Goal: Information Seeking & Learning: Learn about a topic

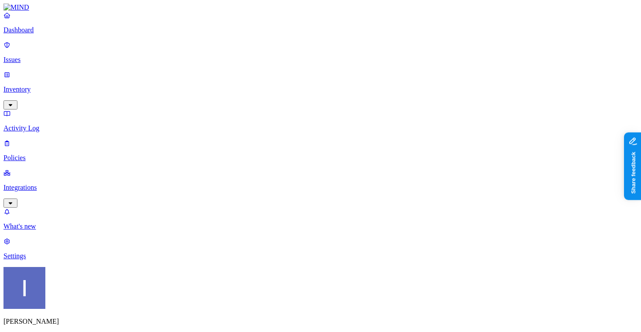
click at [76, 260] on nav "Dashboard Issues Inventory Activity Log Policies Integrations What's new 1 Sett…" at bounding box center [320, 135] width 634 height 249
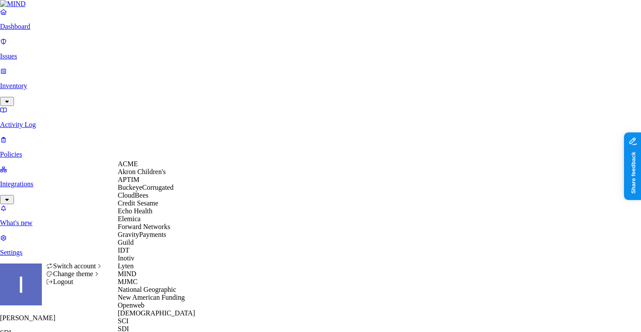
scroll to position [224, 0]
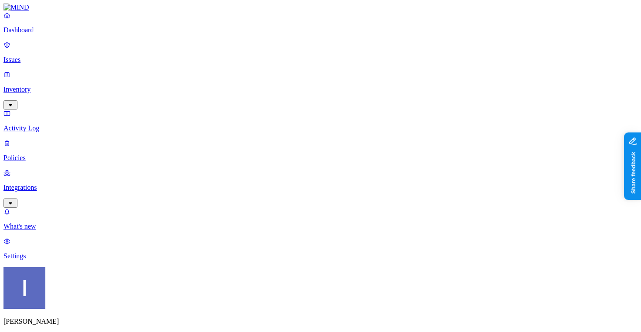
click at [56, 260] on p "Settings" at bounding box center [320, 256] width 634 height 8
click at [44, 124] on nav "Dashboard Issues Inventory Activity Log Policies Integrations What's new 1 Sett…" at bounding box center [320, 135] width 634 height 249
click at [45, 184] on p "Integrations" at bounding box center [320, 188] width 634 height 8
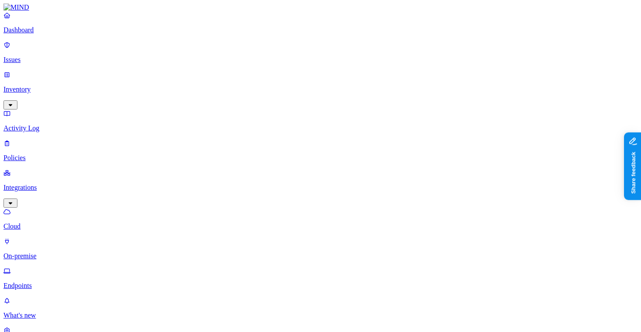
click at [53, 252] on p "On-premise" at bounding box center [320, 256] width 634 height 8
click at [36, 282] on p "Endpoints" at bounding box center [320, 286] width 634 height 8
click at [31, 252] on p "On-premise" at bounding box center [320, 256] width 634 height 8
click at [49, 223] on p "Cloud" at bounding box center [320, 227] width 634 height 8
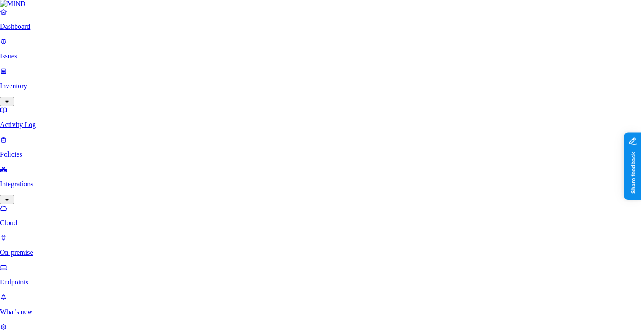
scroll to position [116, 0]
type input "yitai27@gmail.com"
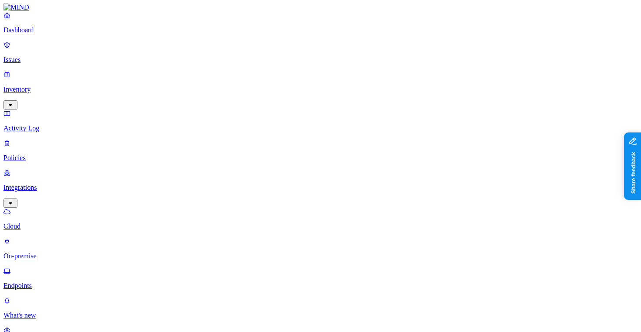
click at [24, 154] on p "Policies" at bounding box center [320, 158] width 634 height 8
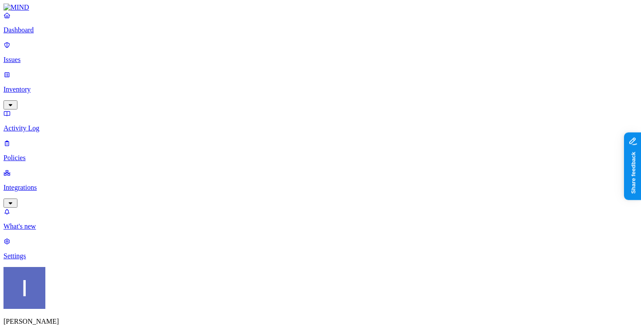
drag, startPoint x: 236, startPoint y: 45, endPoint x: 295, endPoint y: 51, distance: 59.3
click at [53, 86] on p "Inventory" at bounding box center [320, 90] width 634 height 8
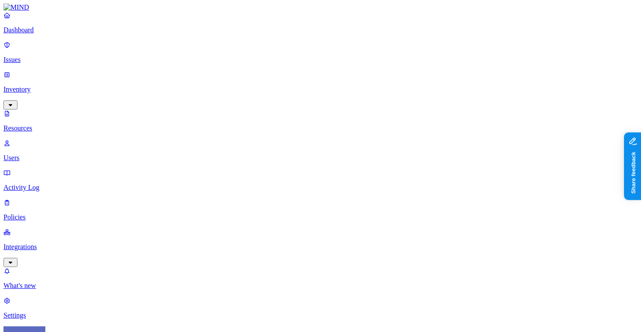
click at [43, 34] on p "Dashboard" at bounding box center [320, 30] width 634 height 8
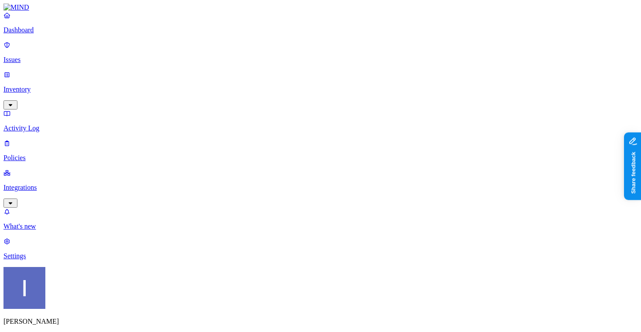
click at [64, 184] on p "Integrations" at bounding box center [320, 188] width 634 height 8
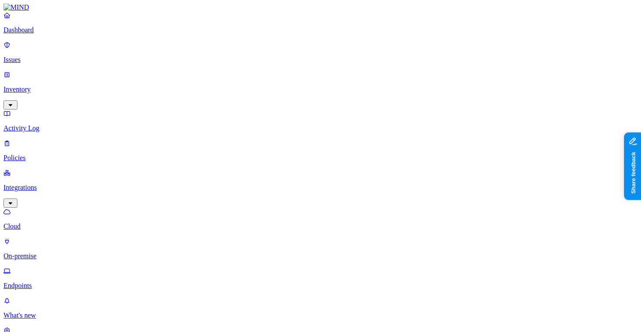
click at [44, 154] on p "Policies" at bounding box center [320, 158] width 634 height 8
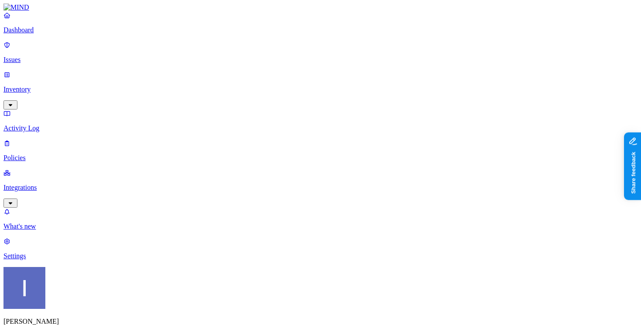
click at [48, 184] on p "Integrations" at bounding box center [320, 188] width 634 height 8
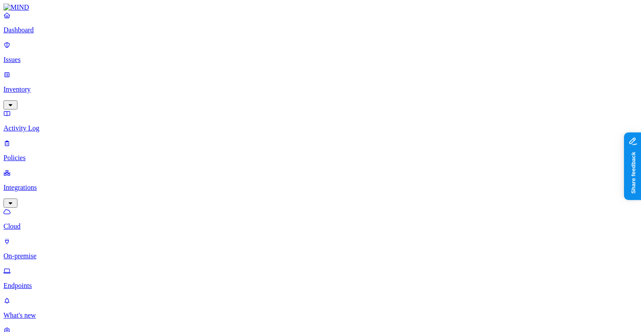
click at [48, 32] on link "Dashboard" at bounding box center [320, 22] width 634 height 23
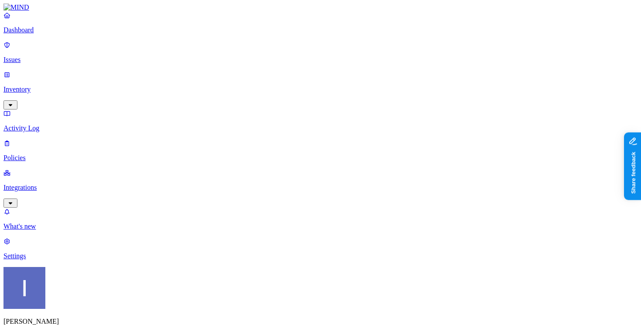
click at [62, 184] on p "Integrations" at bounding box center [320, 188] width 634 height 8
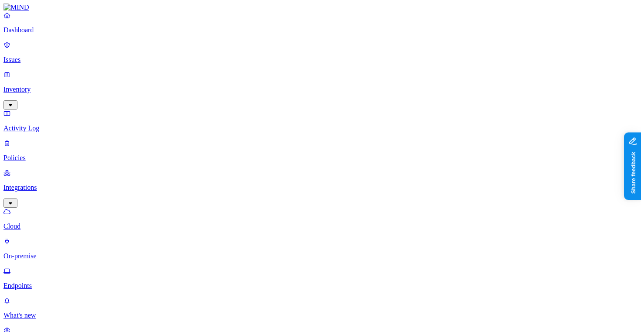
click at [61, 252] on p "On-premise" at bounding box center [320, 256] width 634 height 8
click at [55, 167] on nav "Dashboard Issues Inventory Activity Log Policies Integrations Cloud On-premise …" at bounding box center [320, 180] width 634 height 338
click at [56, 237] on link "On-premise" at bounding box center [320, 248] width 634 height 23
click at [56, 223] on p "Cloud" at bounding box center [320, 227] width 634 height 8
click at [50, 48] on link "Issues" at bounding box center [320, 52] width 634 height 23
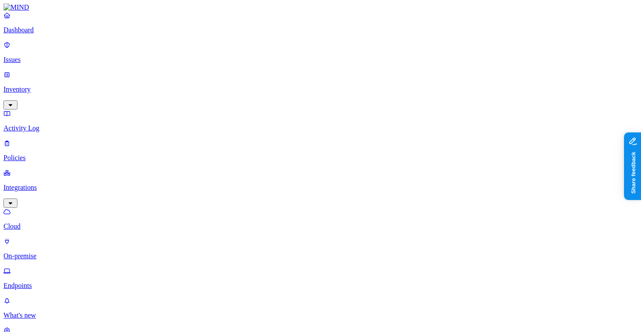
click at [59, 86] on p "Inventory" at bounding box center [320, 90] width 634 height 8
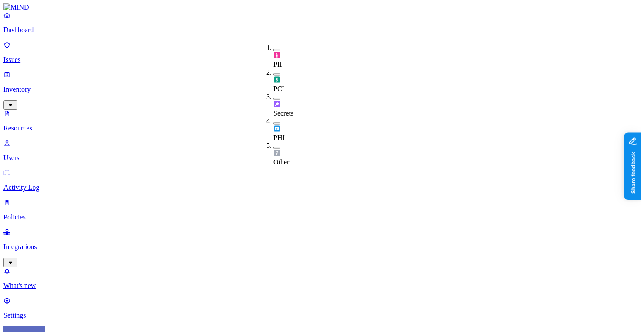
click at [274, 52] on div "PII" at bounding box center [274, 60] width 0 height 17
click at [274, 70] on div "PCI" at bounding box center [274, 82] width 0 height 24
click at [290, 112] on span "Secrets" at bounding box center [284, 115] width 20 height 7
click at [285, 137] on span "PHI" at bounding box center [279, 140] width 11 height 7
click at [284, 163] on span "Other" at bounding box center [282, 166] width 16 height 7
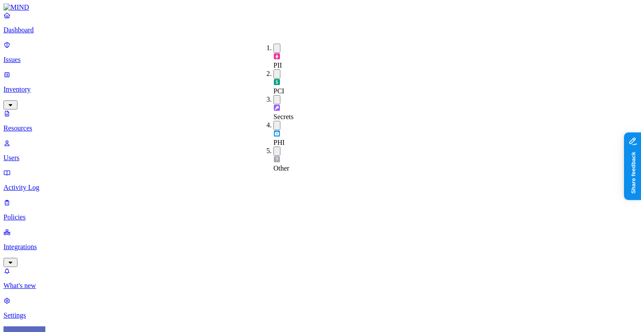
click at [41, 243] on p "Integrations" at bounding box center [320, 247] width 634 height 8
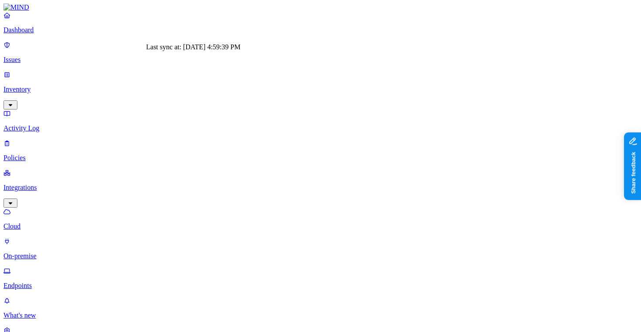
click at [50, 86] on p "Inventory" at bounding box center [320, 90] width 634 height 8
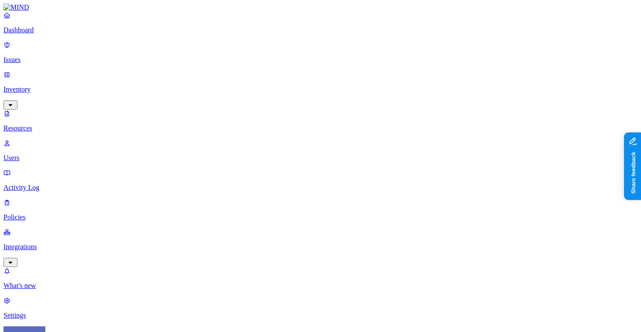
type input "ssh key"
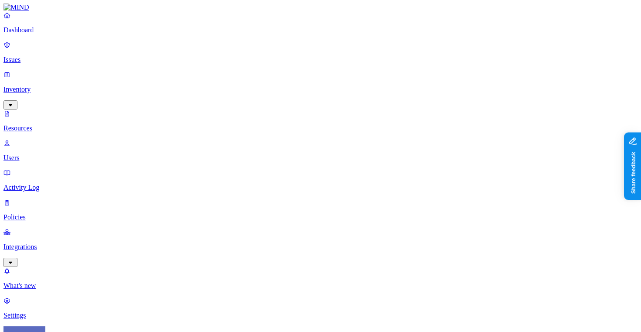
type input "aws s"
type input "firebase"
drag, startPoint x: 216, startPoint y: 52, endPoint x: 309, endPoint y: 64, distance: 94.1
type input "id_rsa.ppk"
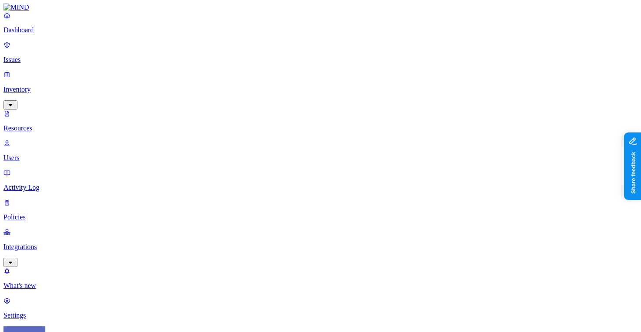
click at [274, 93] on div "Secrets" at bounding box center [274, 105] width 0 height 24
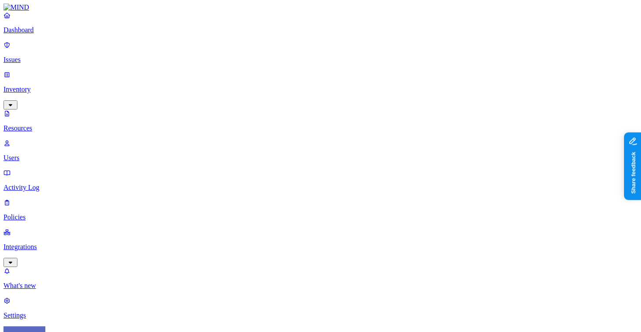
click at [52, 34] on p "Dashboard" at bounding box center [320, 30] width 634 height 8
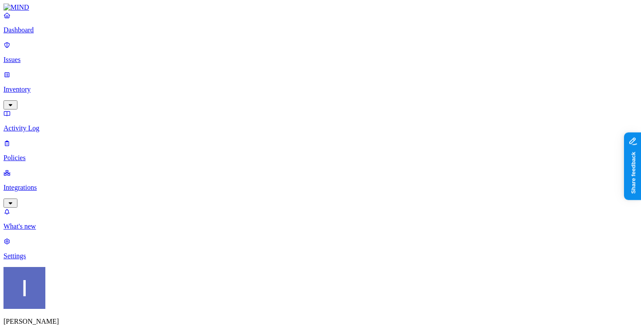
click at [66, 169] on link "Integrations" at bounding box center [320, 188] width 634 height 38
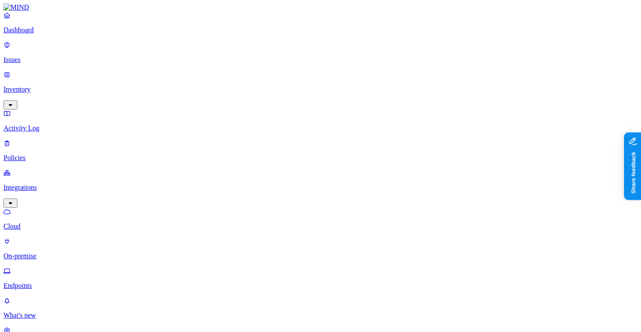
click at [62, 282] on p "Endpoints" at bounding box center [320, 286] width 634 height 8
click at [62, 252] on p "On-premise" at bounding box center [320, 256] width 634 height 8
click at [40, 34] on p "Dashboard" at bounding box center [320, 30] width 634 height 8
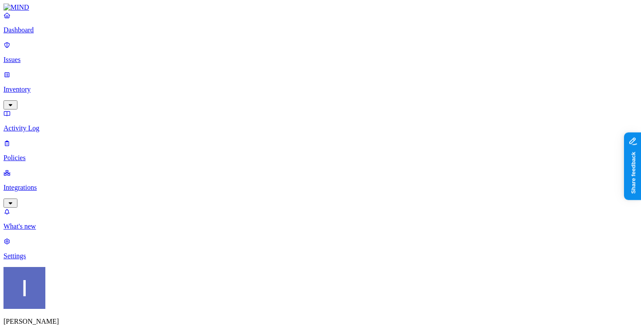
click at [63, 178] on nav "Dashboard Issues Inventory Activity Log Policies Integrations What's new 1 Sett…" at bounding box center [320, 135] width 634 height 249
click at [70, 260] on p "Settings" at bounding box center [320, 256] width 634 height 8
click at [63, 230] on p "What's new" at bounding box center [320, 227] width 634 height 8
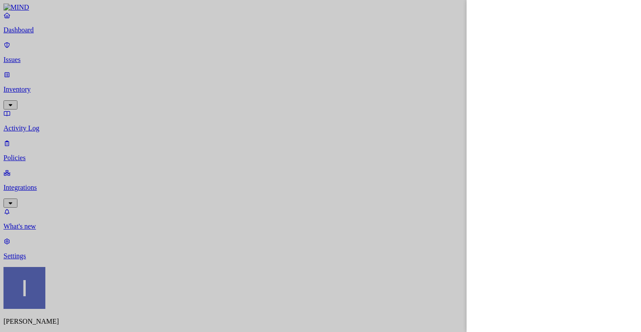
click at [339, 267] on div at bounding box center [320, 166] width 641 height 332
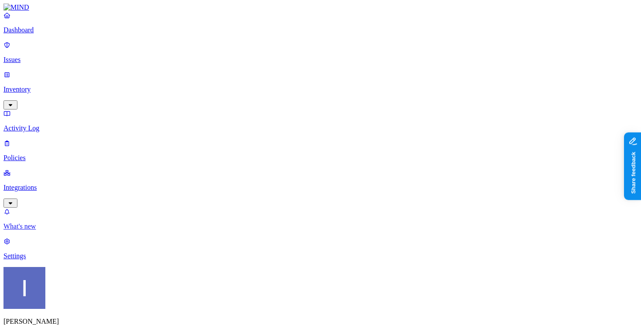
click at [28, 230] on p "What's new" at bounding box center [320, 227] width 634 height 8
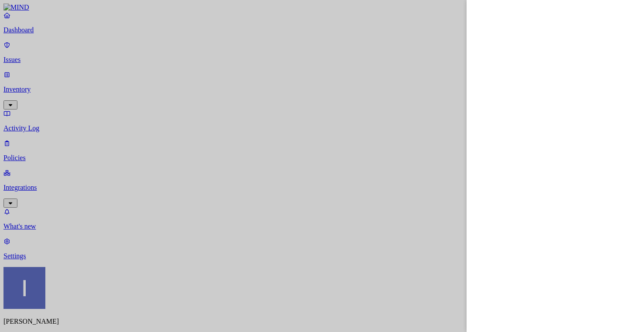
click at [73, 245] on div at bounding box center [320, 166] width 641 height 332
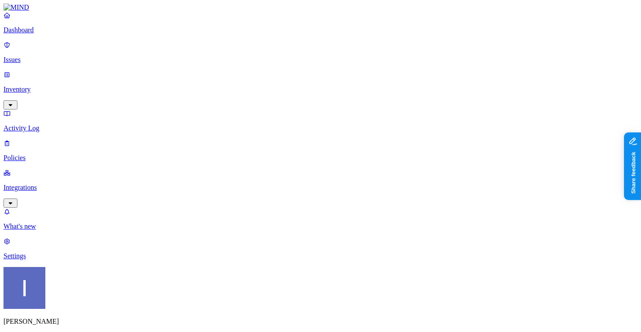
click at [66, 108] on div "Dashboard Issues Inventory Activity Log Policies Integrations" at bounding box center [320, 109] width 634 height 196
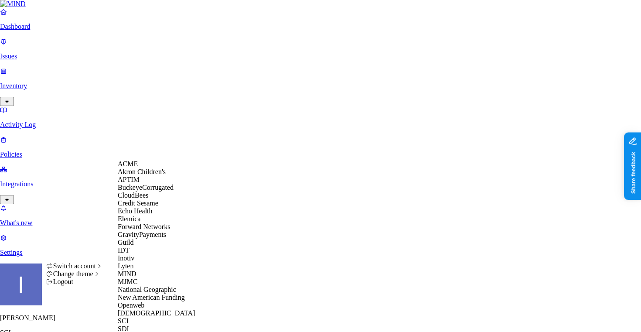
scroll to position [209, 0]
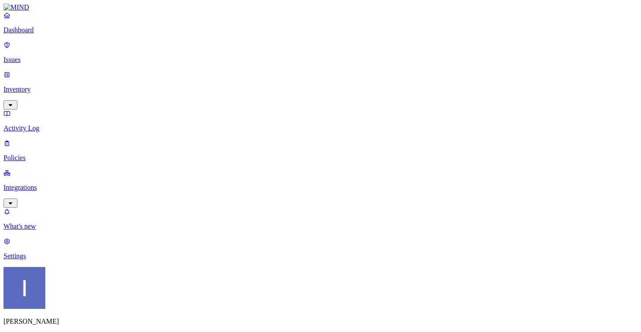
click at [70, 184] on p "Integrations" at bounding box center [320, 188] width 634 height 8
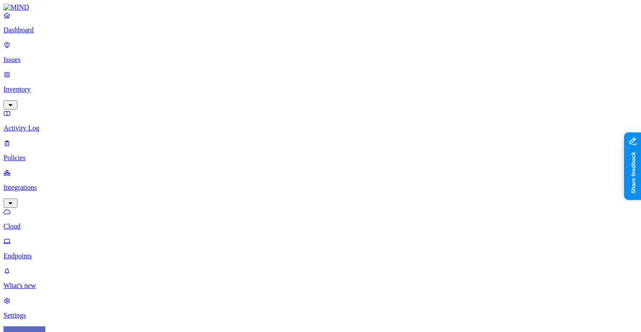
click at [57, 237] on link "Endpoints" at bounding box center [320, 248] width 634 height 23
drag, startPoint x: 513, startPoint y: 64, endPoint x: 546, endPoint y: 65, distance: 33.2
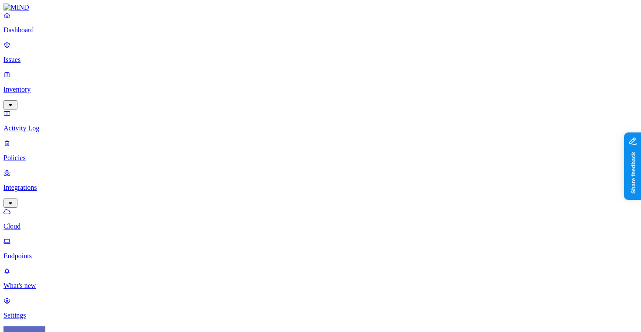
click at [64, 248] on nav "Dashboard Issues Inventory Activity Log Policies Integrations Cloud Endpoints W…" at bounding box center [320, 165] width 634 height 308
click at [55, 34] on link "Dashboard" at bounding box center [320, 22] width 634 height 23
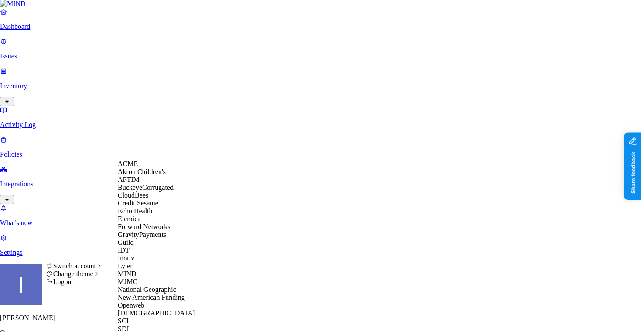
click at [143, 215] on span "Echo Health" at bounding box center [135, 210] width 35 height 7
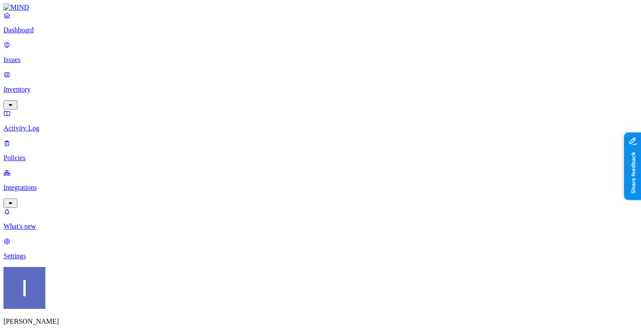
click at [62, 260] on p "Settings" at bounding box center [320, 256] width 634 height 8
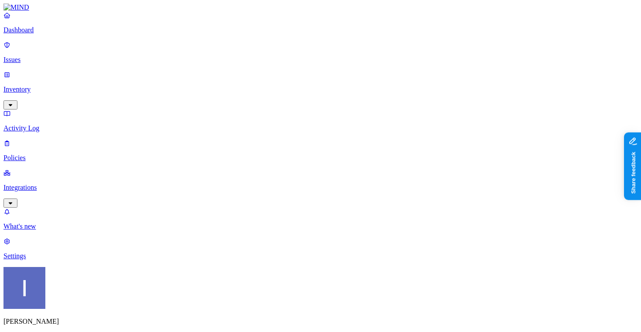
click at [42, 184] on p "Integrations" at bounding box center [320, 188] width 634 height 8
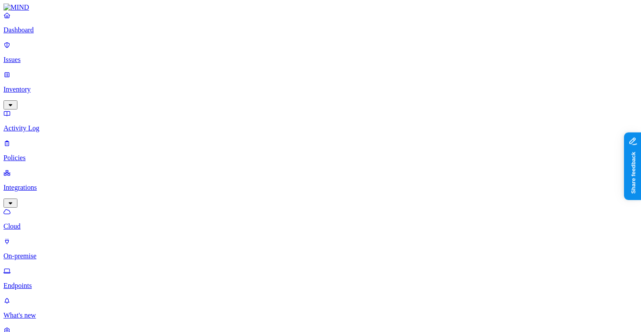
click at [47, 252] on p "On-premise" at bounding box center [320, 256] width 634 height 8
click at [46, 282] on p "Endpoints" at bounding box center [320, 286] width 634 height 8
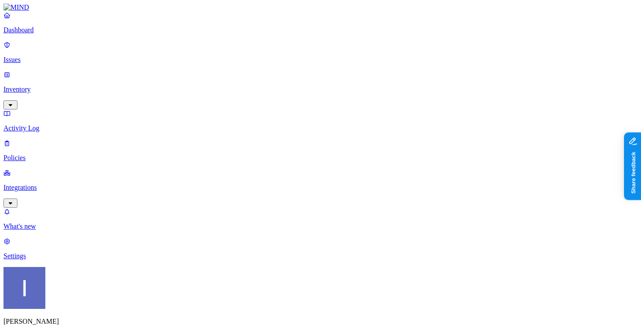
click at [57, 109] on div "Dashboard Issues Inventory Activity Log Policies Integrations" at bounding box center [320, 109] width 634 height 196
click at [57, 169] on link "Integrations" at bounding box center [320, 188] width 634 height 38
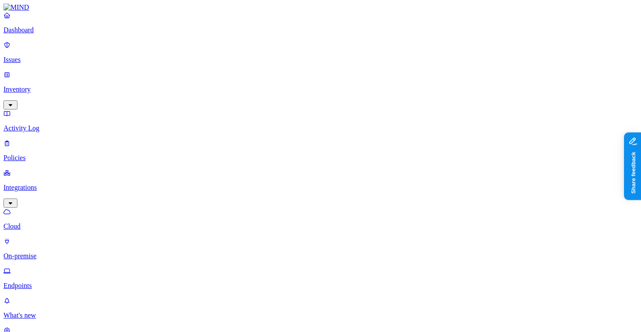
click at [68, 252] on p "On-premise" at bounding box center [320, 256] width 634 height 8
click at [56, 223] on p "Cloud" at bounding box center [320, 227] width 634 height 8
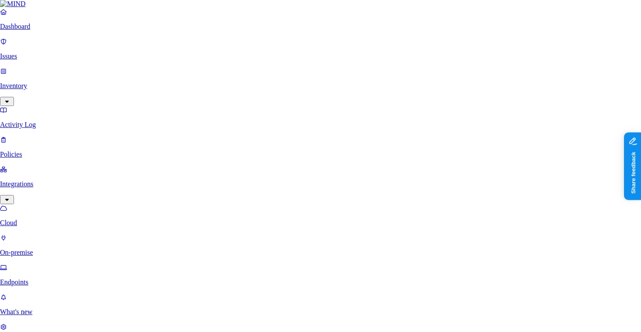
scroll to position [96, 0]
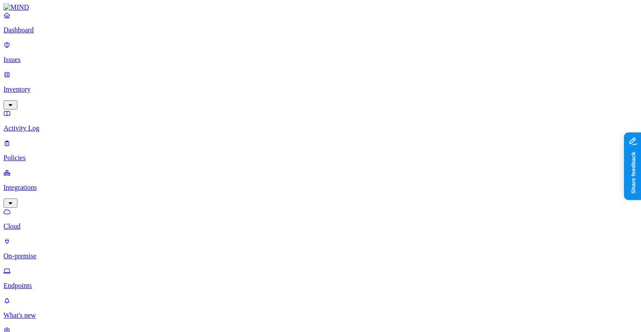
click at [84, 325] on html "Dashboard Issues Inventory Activity Log Policies Integrations Cloud On-premise …" at bounding box center [320, 288] width 641 height 577
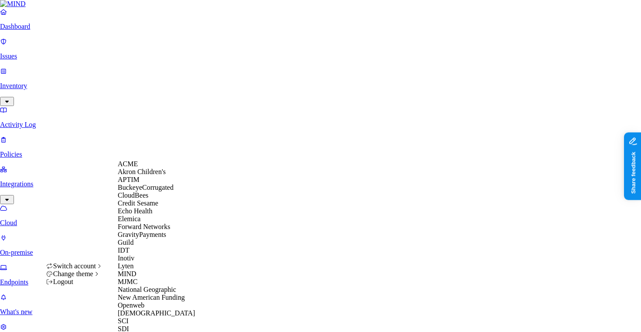
scroll to position [88, 0]
click at [160, 231] on span "GravityPayments" at bounding box center [142, 234] width 48 height 7
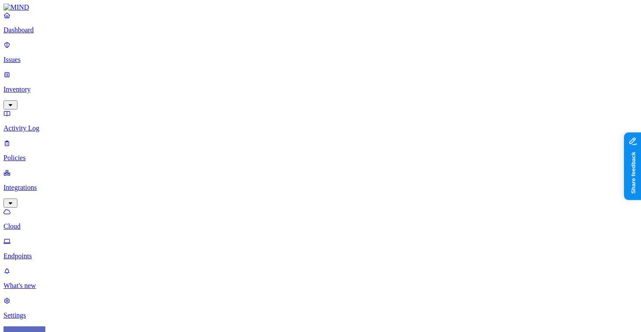
click at [65, 252] on p "Endpoints" at bounding box center [320, 256] width 634 height 8
click at [64, 223] on p "Cloud" at bounding box center [320, 227] width 634 height 8
click at [43, 49] on link "Issues" at bounding box center [320, 52] width 634 height 23
click at [46, 34] on p "Dashboard" at bounding box center [320, 30] width 634 height 8
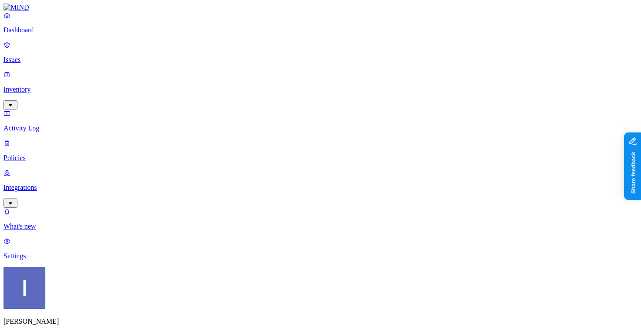
scroll to position [33, 0]
click at [62, 76] on link "Inventory" at bounding box center [320, 90] width 634 height 38
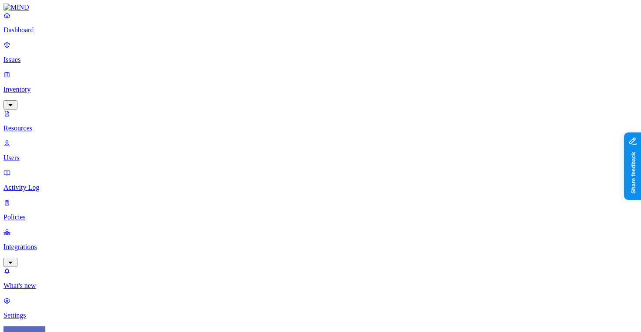
click at [57, 154] on p "Users" at bounding box center [320, 158] width 634 height 8
click at [64, 124] on p "Resources" at bounding box center [320, 128] width 634 height 8
click at [50, 34] on p "Dashboard" at bounding box center [320, 30] width 634 height 8
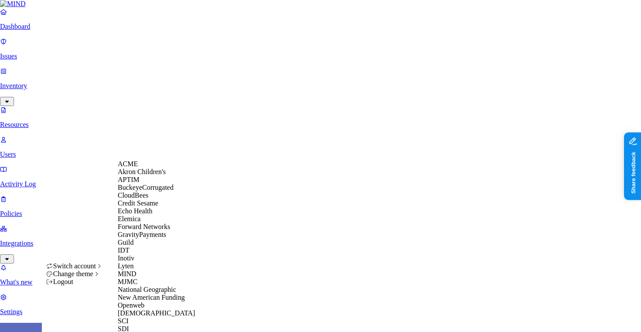
scroll to position [133, 0]
click at [147, 278] on div "MJMC" at bounding box center [160, 282] width 85 height 8
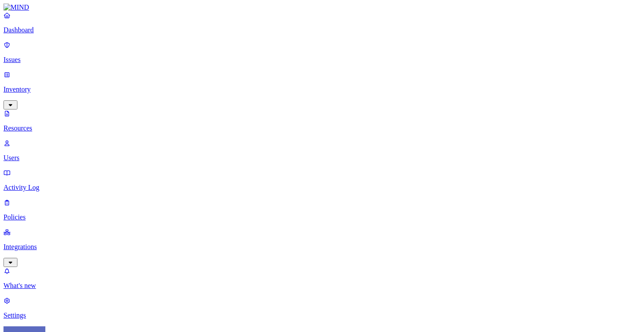
click at [22, 34] on p "Dashboard" at bounding box center [320, 30] width 634 height 8
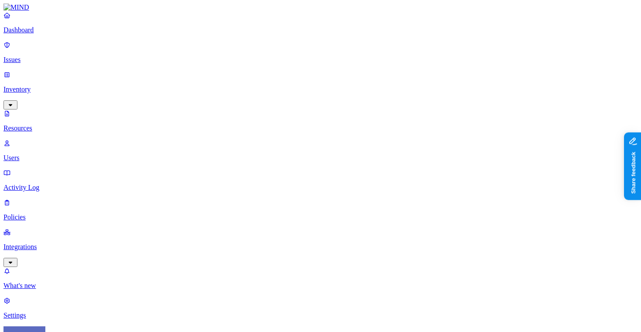
click at [40, 34] on link "Dashboard" at bounding box center [320, 22] width 634 height 23
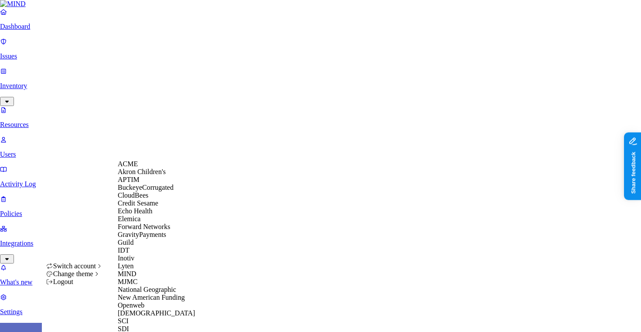
scroll to position [127, 0]
click at [139, 301] on span "New American Funding" at bounding box center [151, 297] width 67 height 7
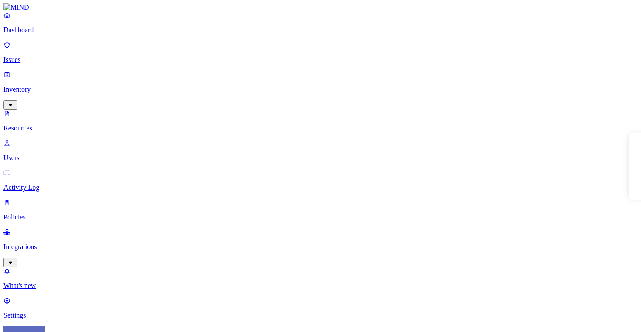
click at [60, 228] on link "Integrations" at bounding box center [320, 247] width 634 height 38
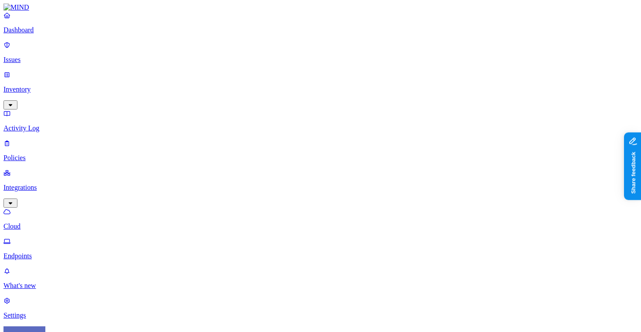
click at [62, 252] on p "Endpoints" at bounding box center [320, 256] width 634 height 8
